Goal: Task Accomplishment & Management: Complete application form

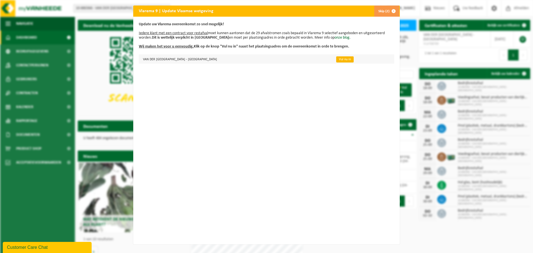
click at [342, 61] on link "Vul nu in" at bounding box center [344, 59] width 17 height 6
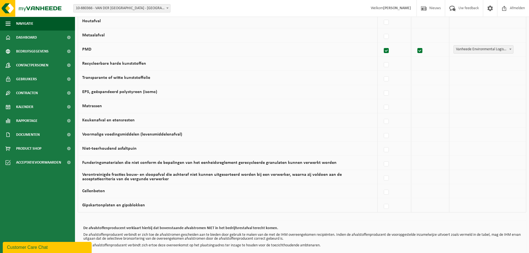
scroll to position [323, 0]
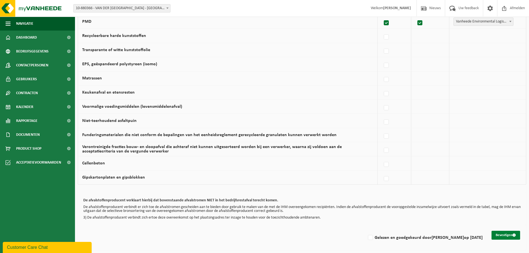
click at [502, 235] on button "Bevestigen" at bounding box center [506, 235] width 29 height 9
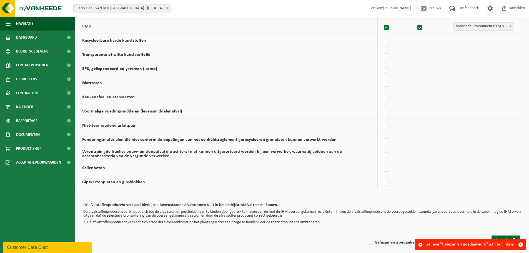
scroll to position [323, 0]
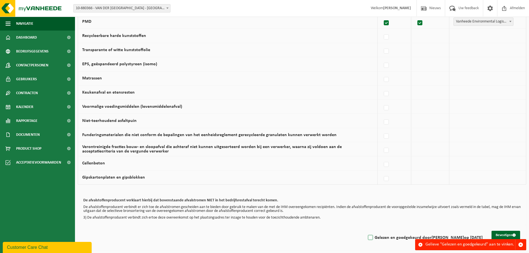
click at [367, 237] on label "Gelezen en goedgekeurd door ROBBIE GEVAERT op 18/09/25" at bounding box center [425, 238] width 116 height 8
click at [366, 231] on input "Gelezen en goedgekeurd door ROBBIE GEVAERT op 18/09/25" at bounding box center [366, 231] width 0 height 0
checkbox input "true"
click at [504, 236] on button "Bevestigen" at bounding box center [506, 235] width 29 height 9
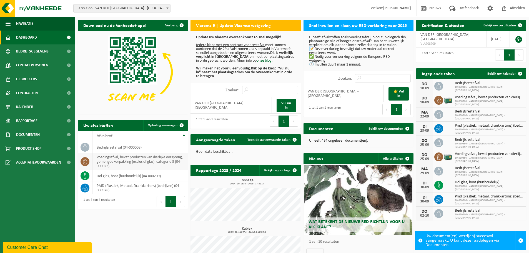
click at [83, 162] on icon at bounding box center [85, 162] width 6 height 6
click at [507, 75] on span "Bekijk uw kalender" at bounding box center [501, 74] width 29 height 4
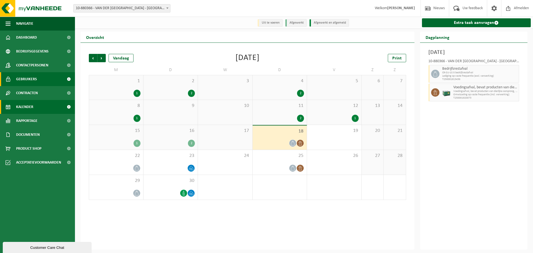
click at [28, 78] on span "Gebruikers" at bounding box center [26, 79] width 21 height 14
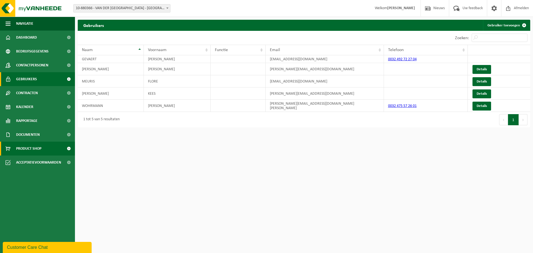
click at [27, 145] on span "Product Shop" at bounding box center [28, 149] width 25 height 14
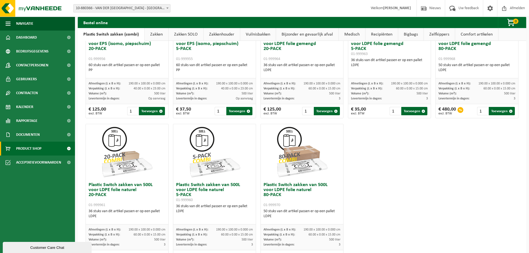
scroll to position [268, 0]
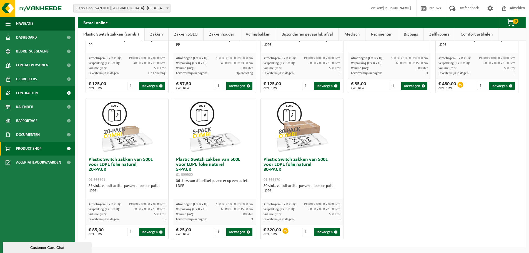
click at [30, 91] on span "Contracten" at bounding box center [27, 93] width 22 height 14
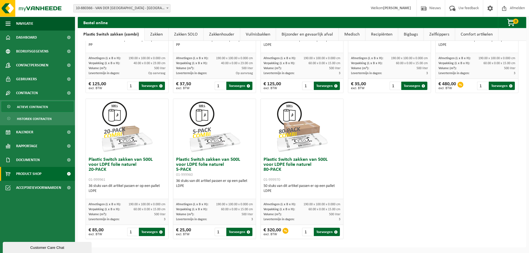
click at [29, 106] on span "Actieve contracten" at bounding box center [32, 107] width 31 height 11
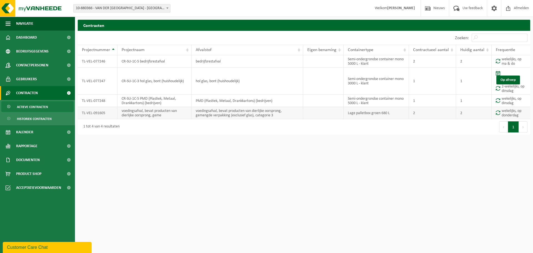
click at [507, 113] on td "wekelijks, op donderdag" at bounding box center [511, 113] width 39 height 12
click at [524, 126] on button "Volgende" at bounding box center [523, 126] width 9 height 11
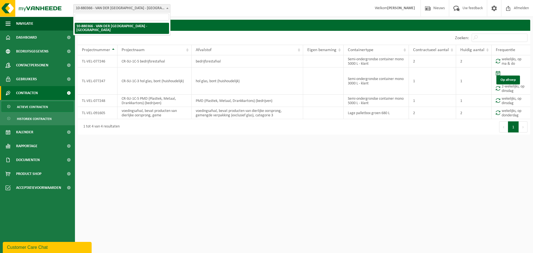
click at [167, 7] on b at bounding box center [167, 7] width 2 height 1
click at [224, 11] on div "Vestiging: 10-880366 - VAN DER VALK HOTEL BRUGGE - OOSTKAMP - OOSTKAMP 10-88036…" at bounding box center [266, 8] width 533 height 17
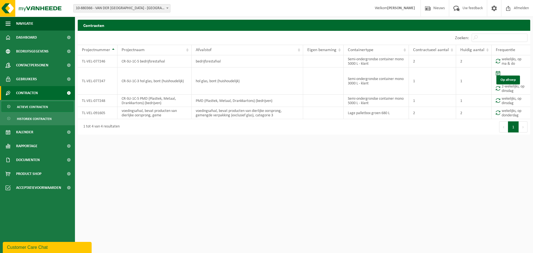
click at [42, 107] on span "Actieve contracten" at bounding box center [32, 107] width 31 height 11
click at [33, 93] on span "Contracten" at bounding box center [27, 93] width 22 height 14
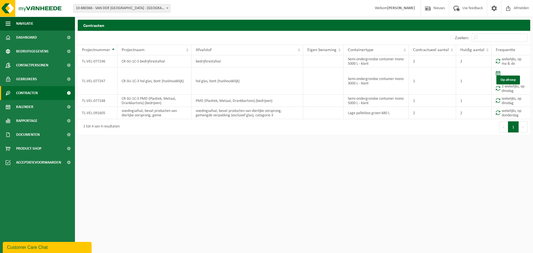
click at [33, 93] on span "Contracten" at bounding box center [27, 93] width 22 height 14
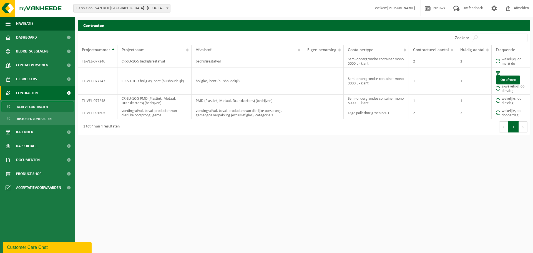
click at [34, 107] on span "Actieve contracten" at bounding box center [32, 107] width 31 height 11
